Goal: Information Seeking & Learning: Learn about a topic

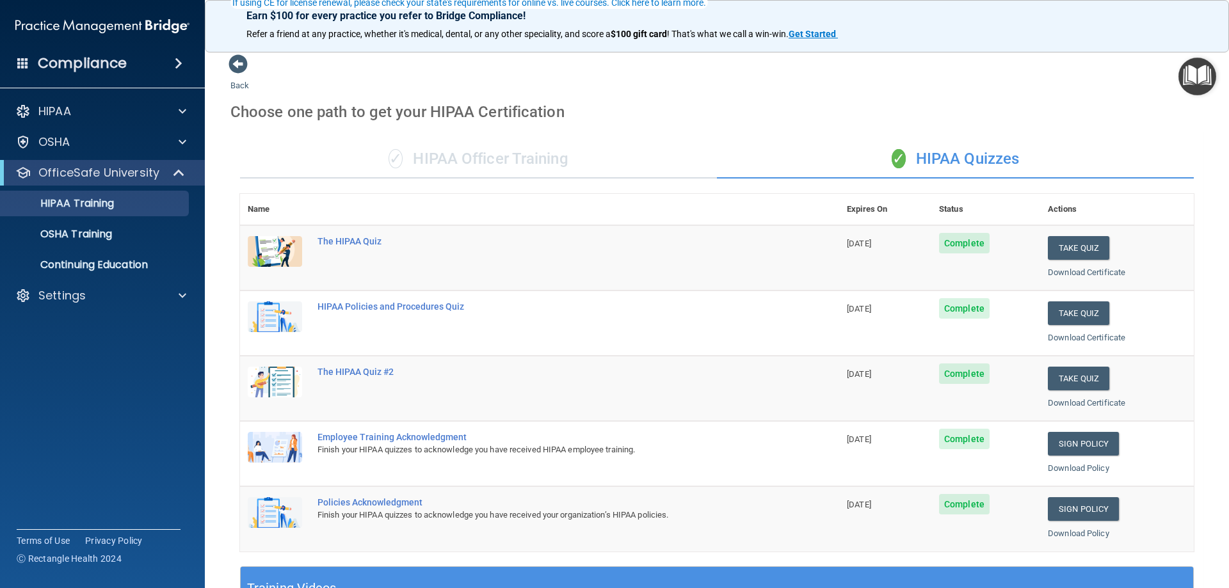
scroll to position [128, 0]
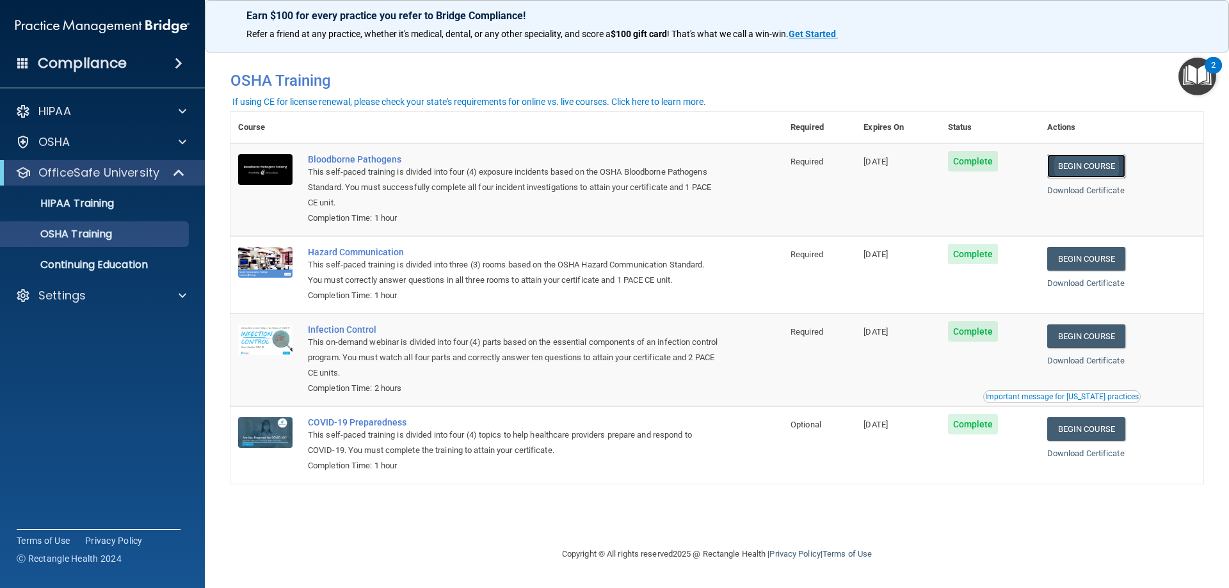
click at [1089, 171] on link "Begin Course" at bounding box center [1086, 166] width 78 height 24
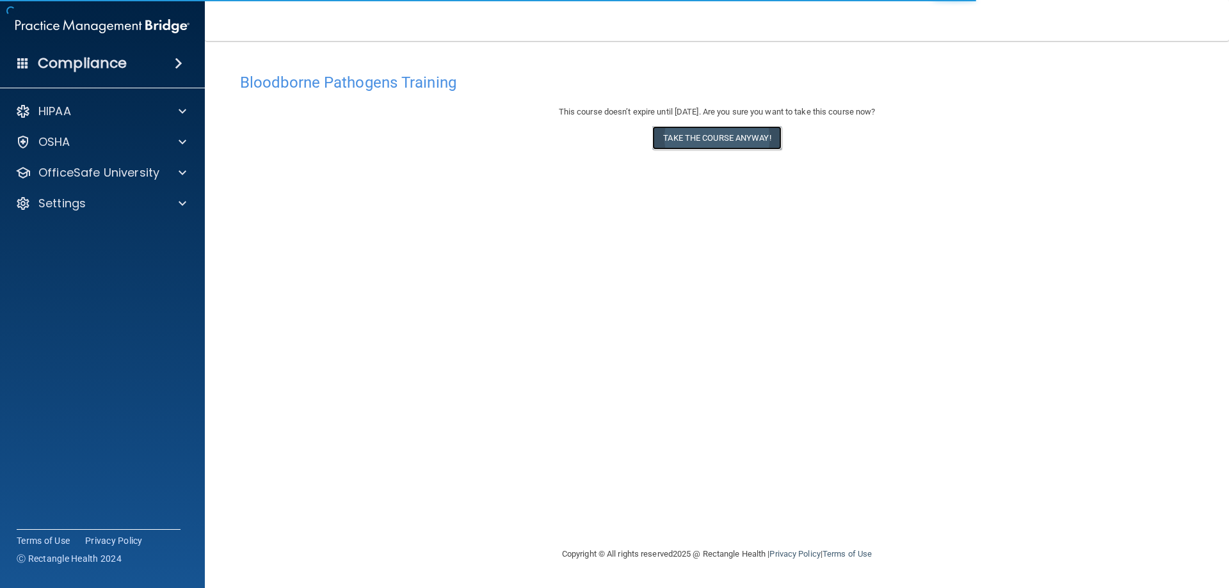
click at [716, 138] on button "Take the course anyway!" at bounding box center [716, 138] width 129 height 24
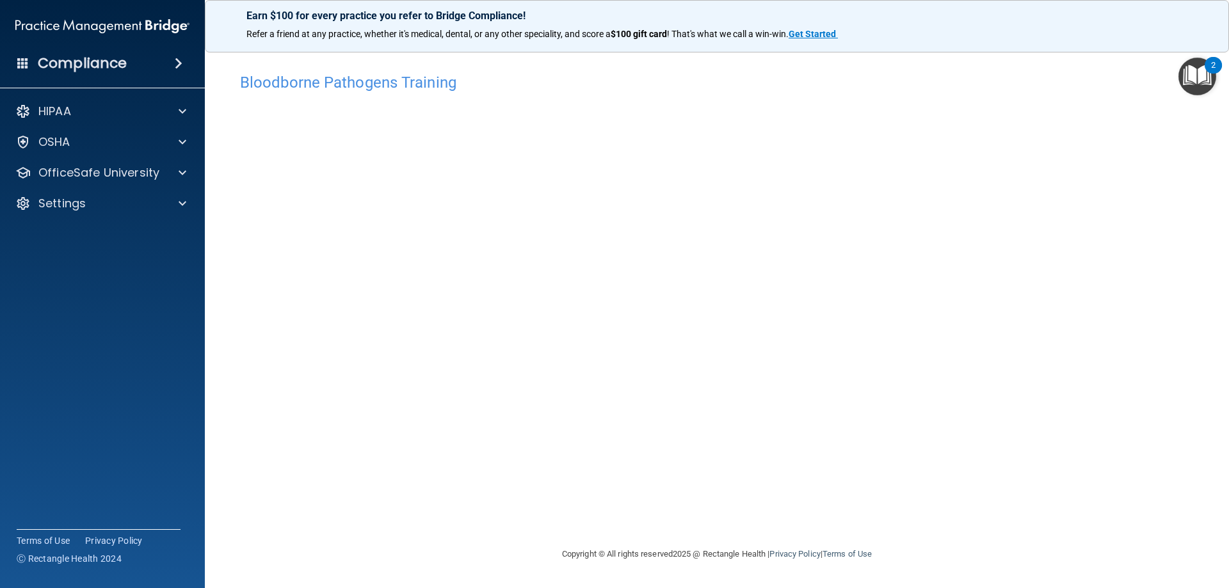
drag, startPoint x: 995, startPoint y: 570, endPoint x: 983, endPoint y: 559, distance: 16.3
drag, startPoint x: 983, startPoint y: 559, endPoint x: 696, endPoint y: 527, distance: 289.1
click at [696, 527] on div "Bloodborne Pathogens Training This course doesn’t expire until [DATE]. Are you …" at bounding box center [716, 307] width 973 height 480
drag, startPoint x: 1133, startPoint y: 5, endPoint x: 1002, endPoint y: 78, distance: 149.6
click at [1002, 78] on h4 "Bloodborne Pathogens Training" at bounding box center [717, 82] width 954 height 17
